Goal: Navigation & Orientation: Locate item on page

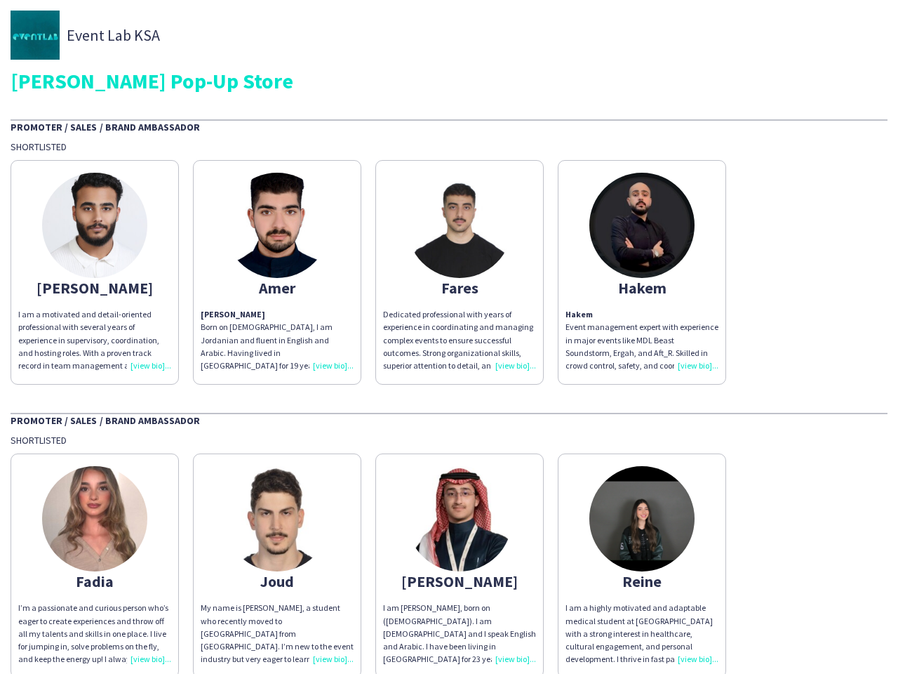
click at [449, 337] on div "Dedicated professional with years of experience in coordinating and managing co…" at bounding box center [459, 340] width 153 height 64
click at [95, 272] on img at bounding box center [94, 225] width 105 height 105
click at [277, 272] on img at bounding box center [277, 225] width 105 height 105
click at [460, 272] on img at bounding box center [459, 225] width 105 height 105
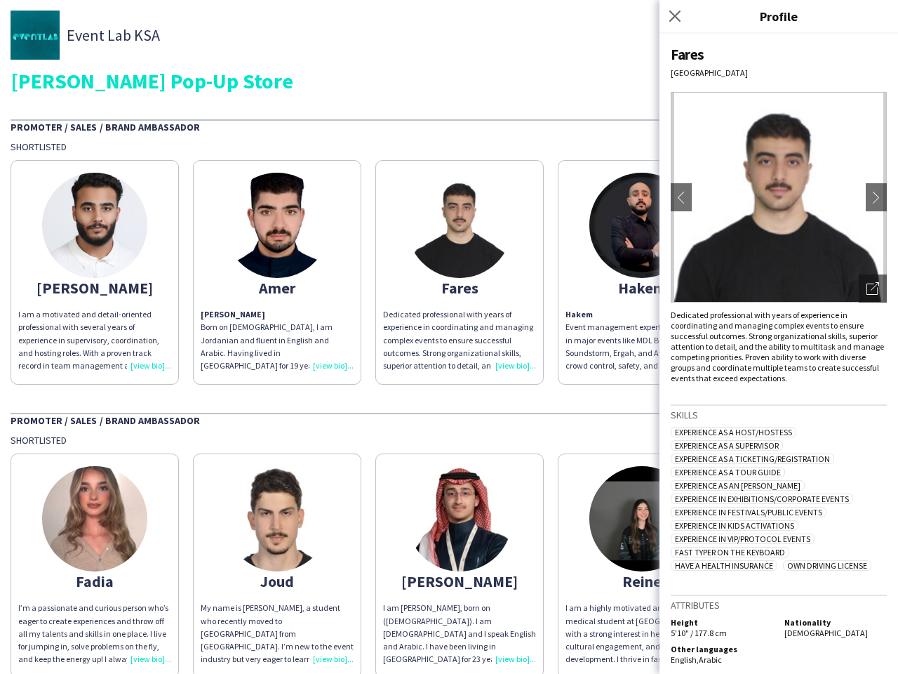
click at [642, 272] on img at bounding box center [641, 225] width 105 height 105
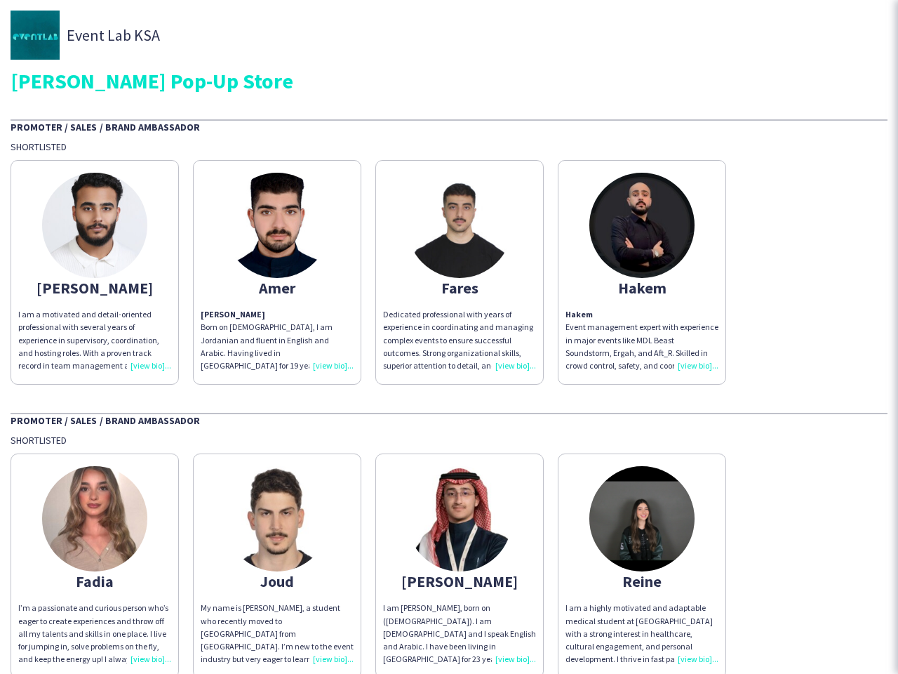
click at [95, 563] on img at bounding box center [94, 518] width 105 height 105
click at [277, 563] on img at bounding box center [277, 518] width 105 height 105
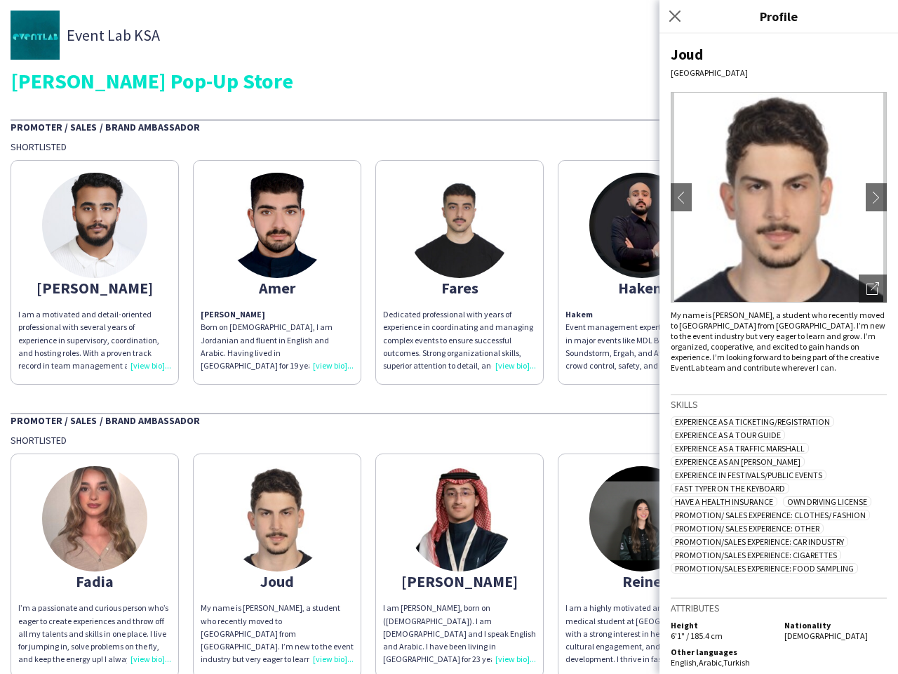
click at [460, 563] on img at bounding box center [459, 518] width 105 height 105
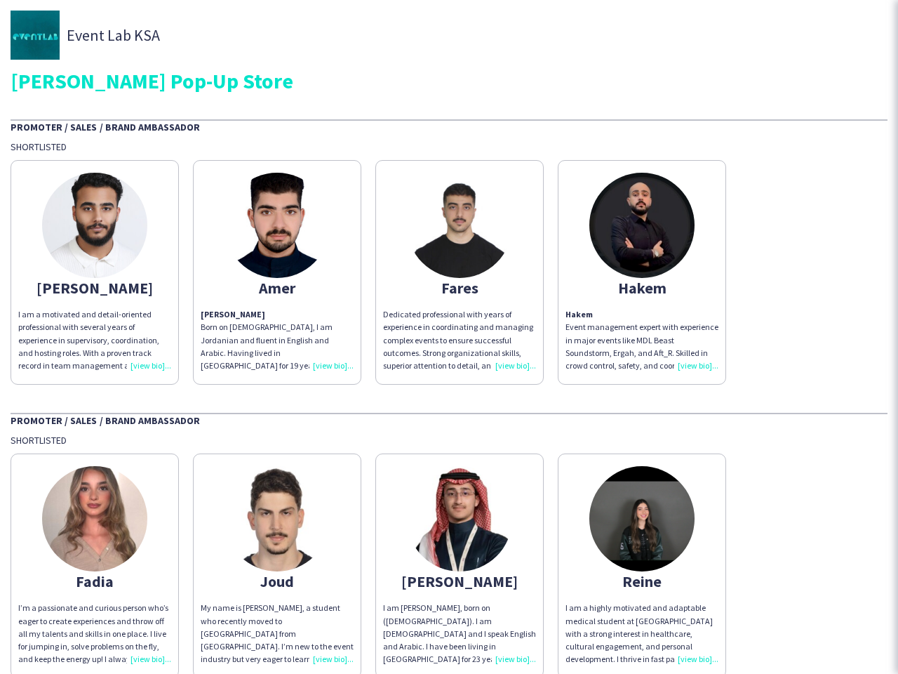
click at [642, 563] on img at bounding box center [641, 518] width 105 height 105
